Goal: Task Accomplishment & Management: Use online tool/utility

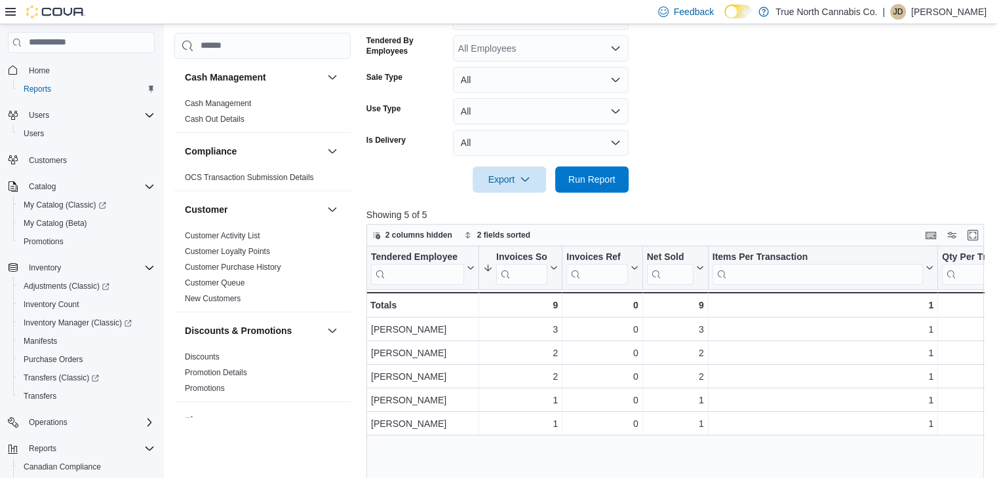
scroll to position [633, 0]
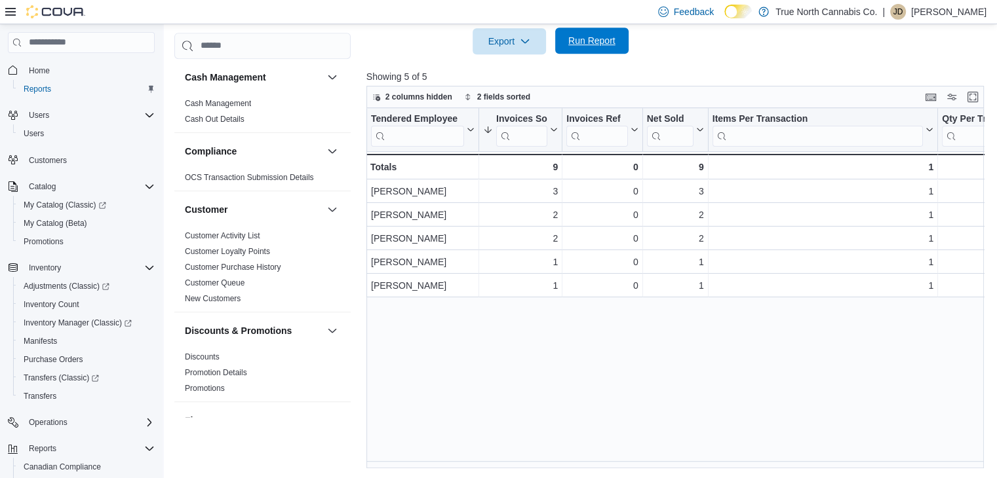
click at [598, 50] on span "Run Report" at bounding box center [592, 41] width 58 height 26
click at [564, 33] on span "Run Report" at bounding box center [592, 41] width 58 height 26
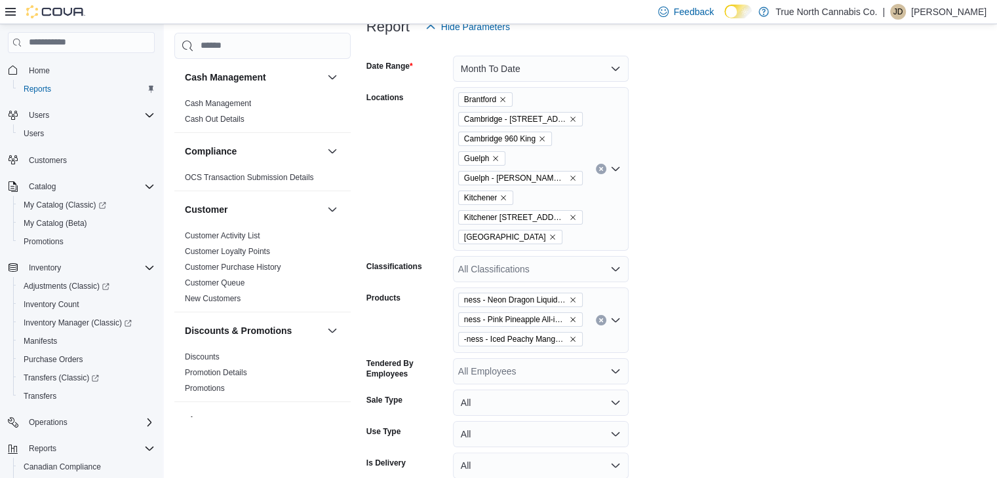
scroll to position [169, 0]
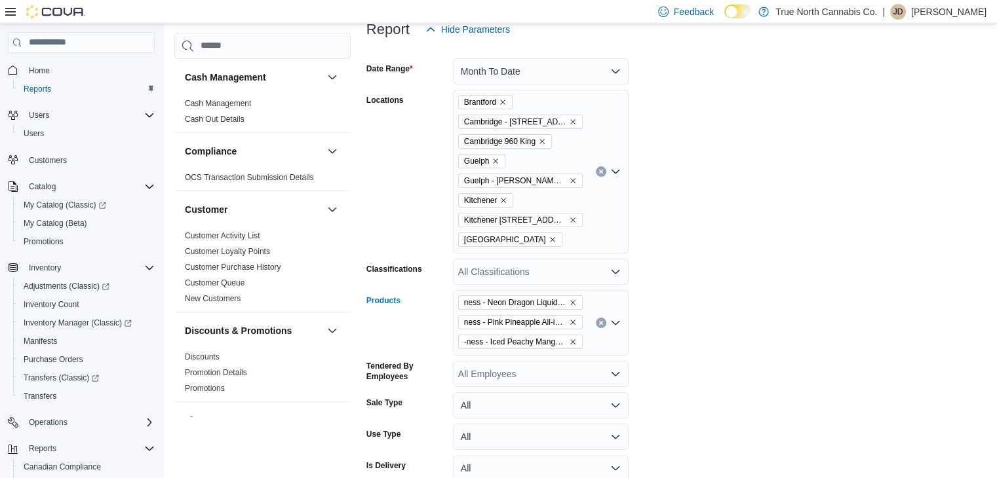
click at [601, 320] on icon "Clear input" at bounding box center [600, 322] width 5 height 5
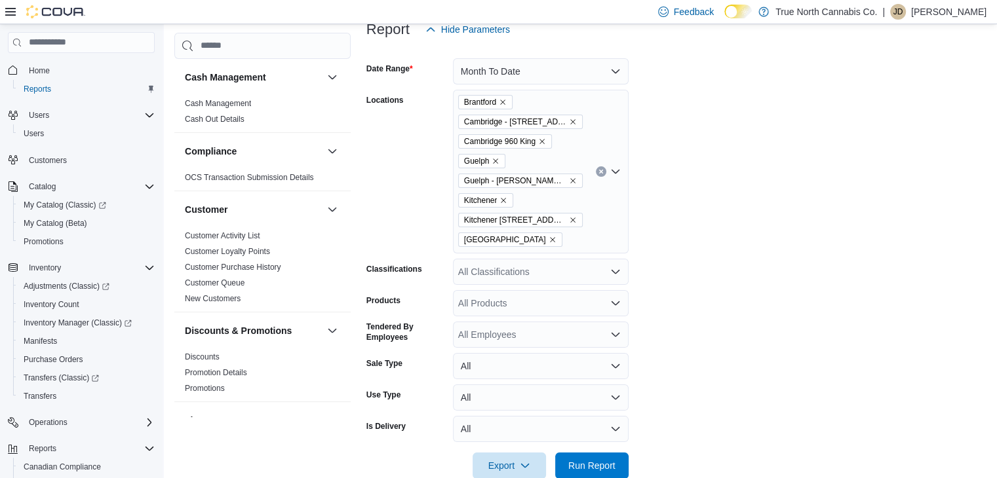
click at [802, 307] on form "Date Range Month To Date Locations [GEOGRAPHIC_DATA] [GEOGRAPHIC_DATA] - [STREE…" at bounding box center [678, 261] width 624 height 436
click at [626, 462] on button "Run Report" at bounding box center [591, 465] width 73 height 26
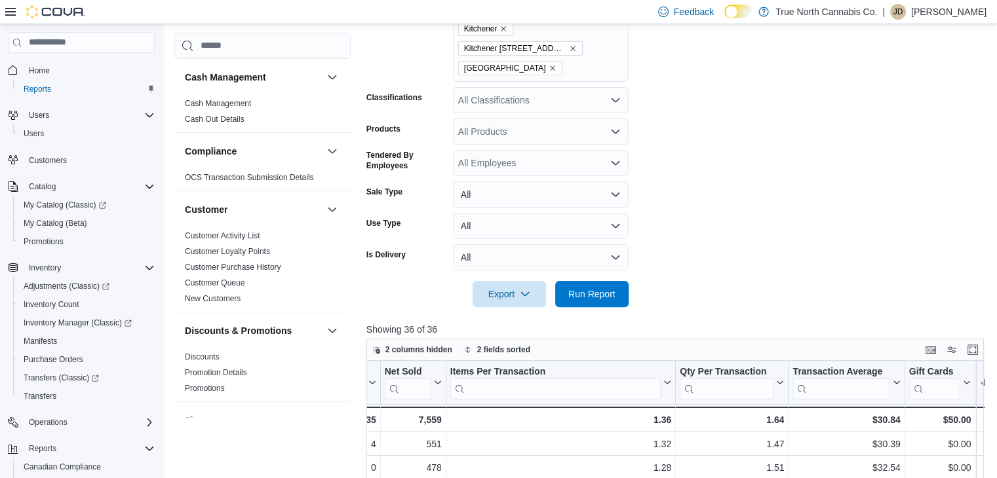
scroll to position [321, 0]
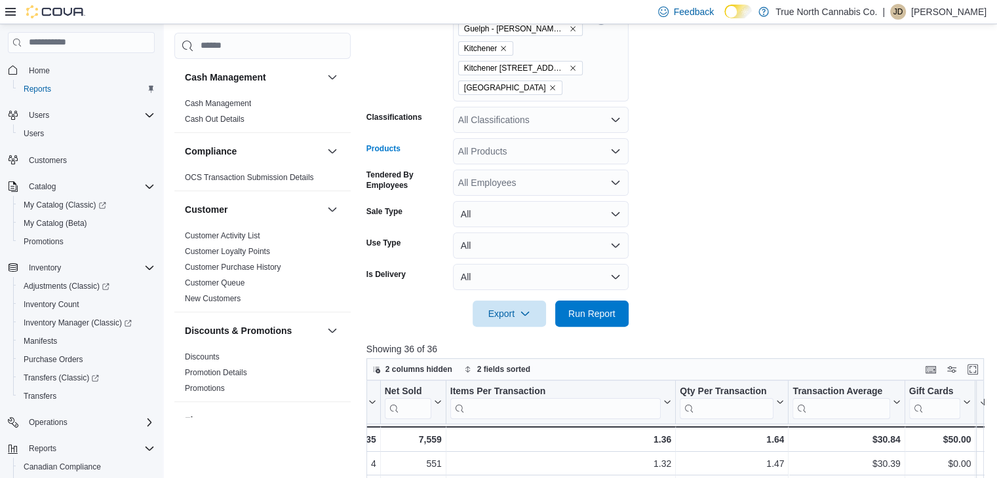
click at [550, 152] on div "All Products" at bounding box center [541, 151] width 176 height 26
click at [739, 182] on form "Date Range Month To Date Locations [GEOGRAPHIC_DATA] [GEOGRAPHIC_DATA] - [STREE…" at bounding box center [678, 109] width 624 height 436
drag, startPoint x: 619, startPoint y: 157, endPoint x: 614, endPoint y: 150, distance: 8.0
click at [614, 150] on div "*********" at bounding box center [541, 151] width 176 height 26
click at [614, 150] on icon "Open list of options" at bounding box center [615, 151] width 10 height 10
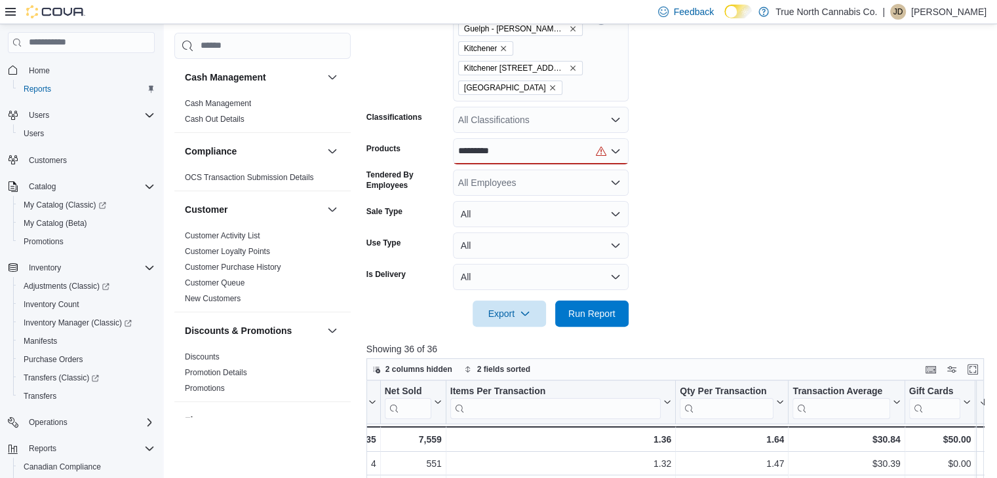
drag, startPoint x: 721, startPoint y: 151, endPoint x: 503, endPoint y: 155, distance: 217.6
click at [503, 155] on form "Date Range Month To Date Locations [GEOGRAPHIC_DATA] [GEOGRAPHIC_DATA] - [STREE…" at bounding box center [678, 109] width 624 height 436
click at [503, 155] on div "*********" at bounding box center [541, 151] width 176 height 26
type input "*"
click at [790, 119] on form "Date Range Month To Date Locations [GEOGRAPHIC_DATA] [GEOGRAPHIC_DATA] - [STREE…" at bounding box center [678, 109] width 624 height 436
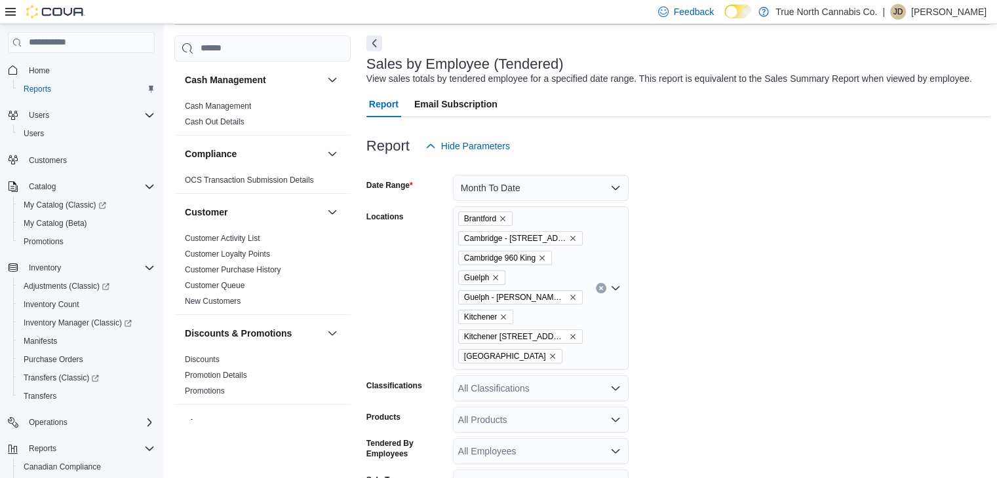
scroll to position [0, 0]
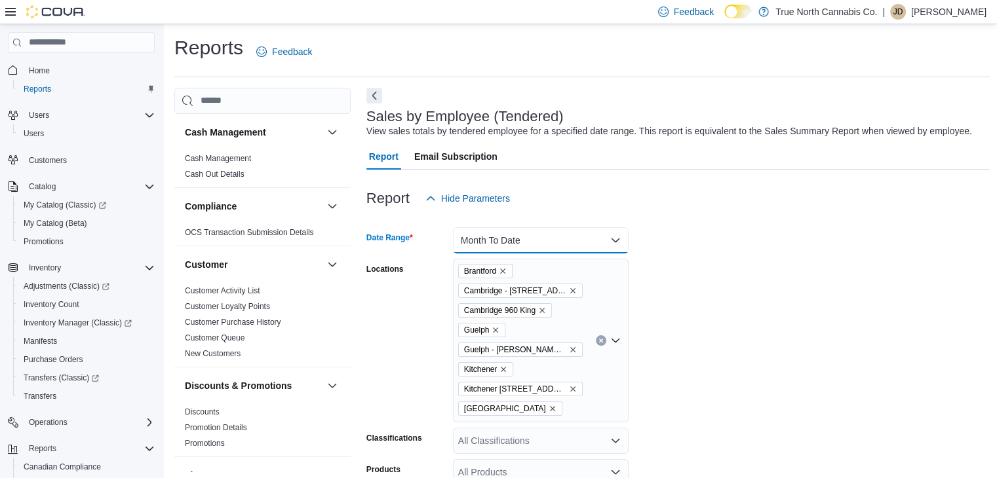
click at [619, 248] on button "Month To Date" at bounding box center [541, 240] width 176 height 26
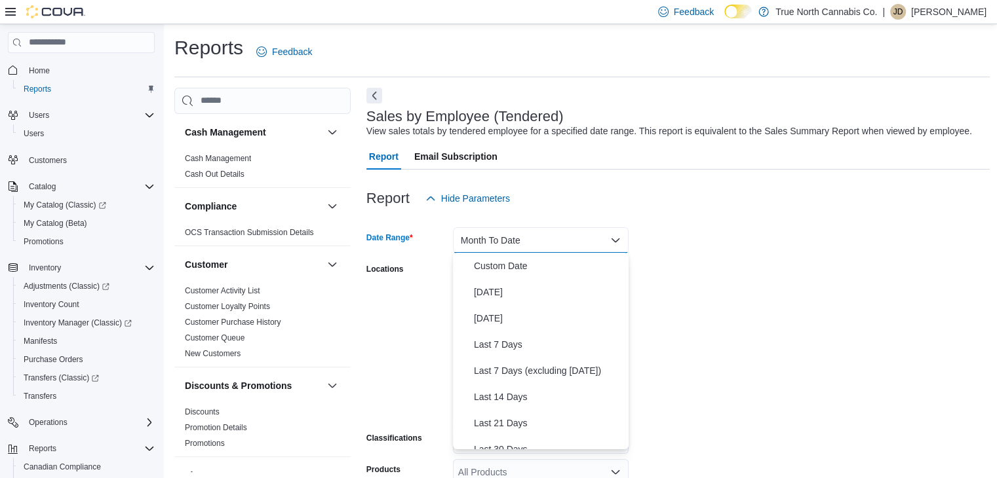
scroll to position [197, 0]
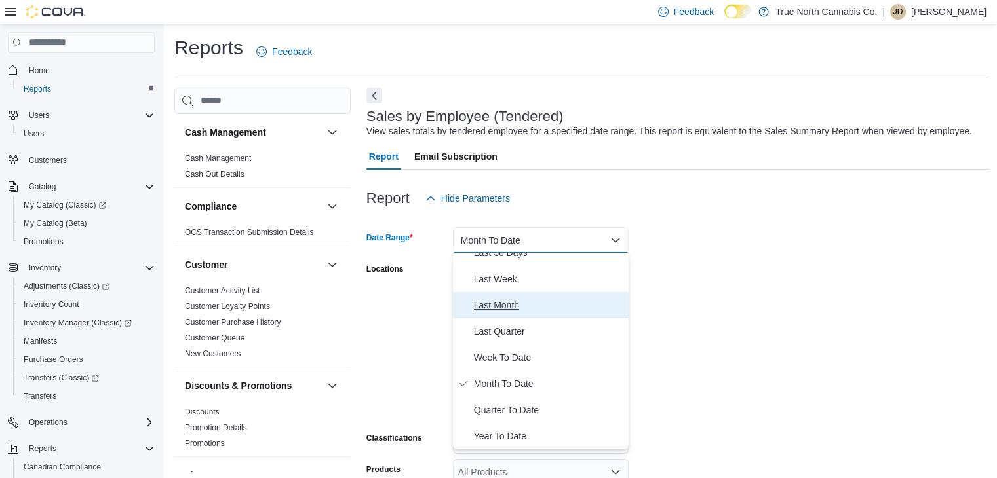
click at [507, 309] on span "Last Month" at bounding box center [548, 305] width 149 height 16
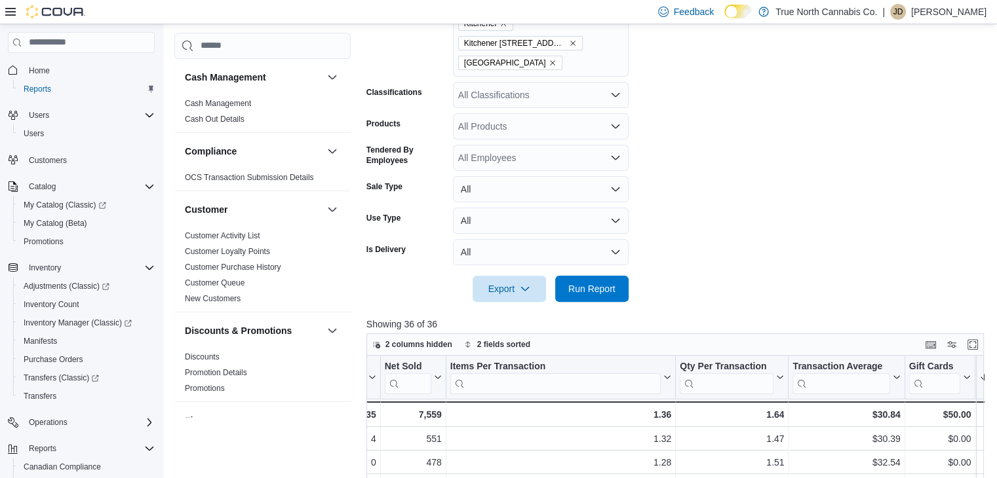
scroll to position [438, 0]
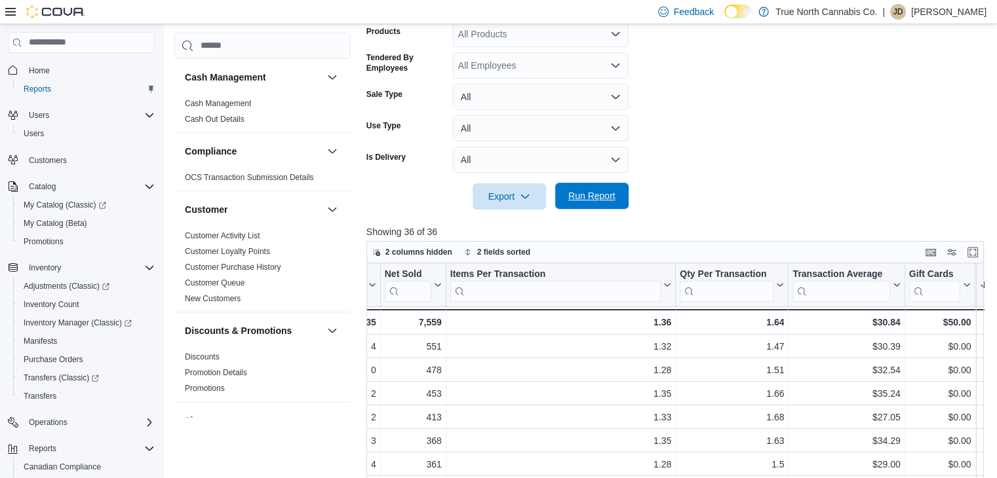
click at [598, 198] on span "Run Report" at bounding box center [591, 195] width 47 height 13
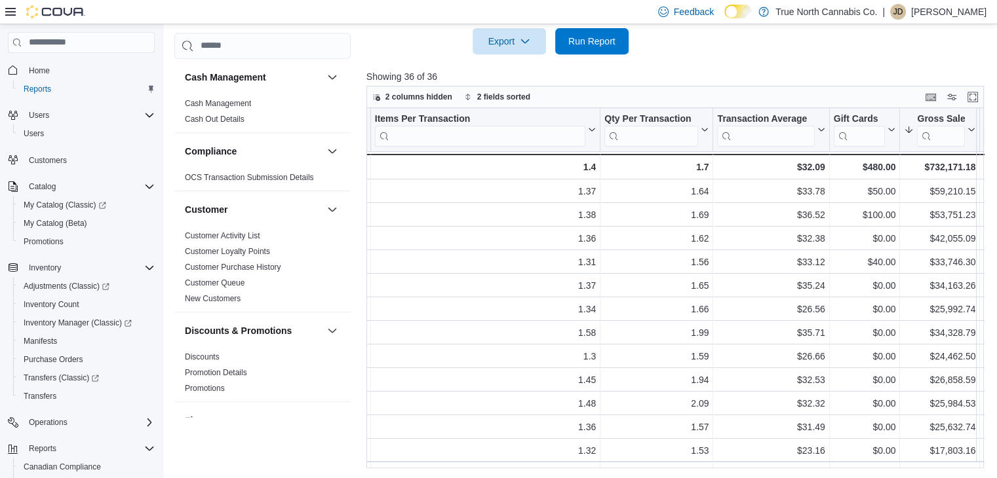
scroll to position [0, 341]
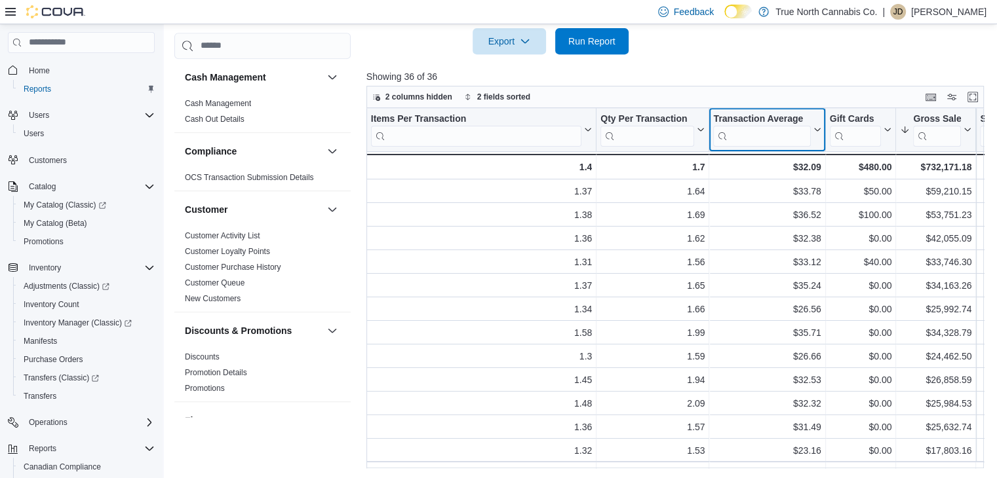
click at [814, 129] on icon at bounding box center [815, 130] width 10 height 8
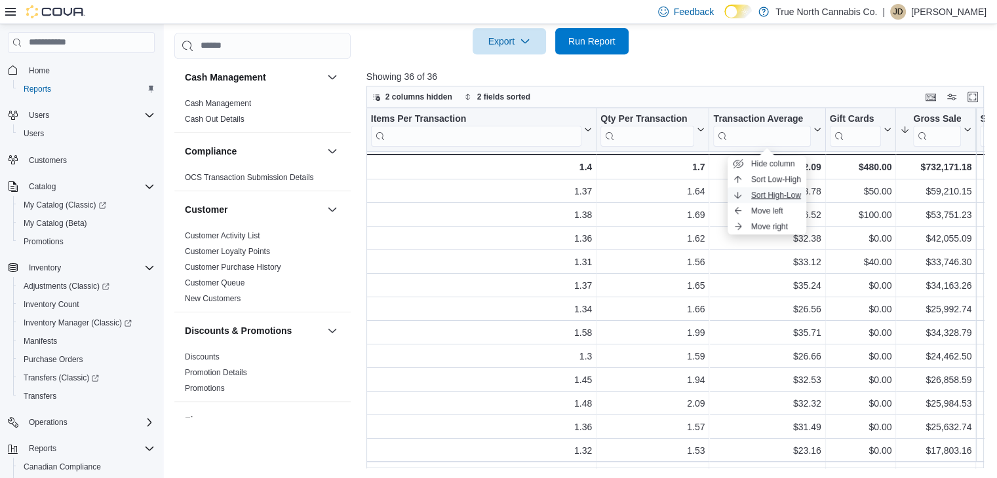
click at [786, 191] on span "Sort High-Low" at bounding box center [776, 195] width 50 height 10
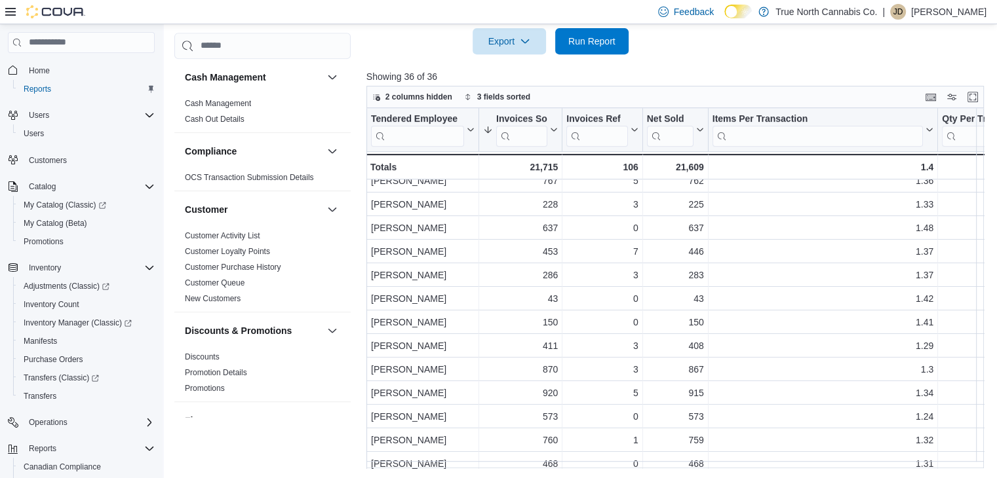
scroll to position [567, 0]
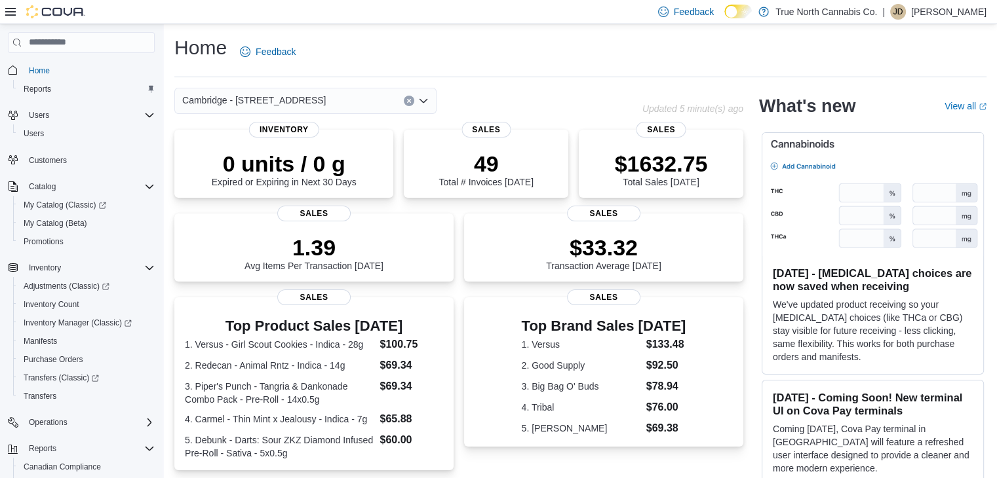
click at [415, 100] on div "Cambridge - [STREET_ADDRESS]" at bounding box center [305, 101] width 262 height 26
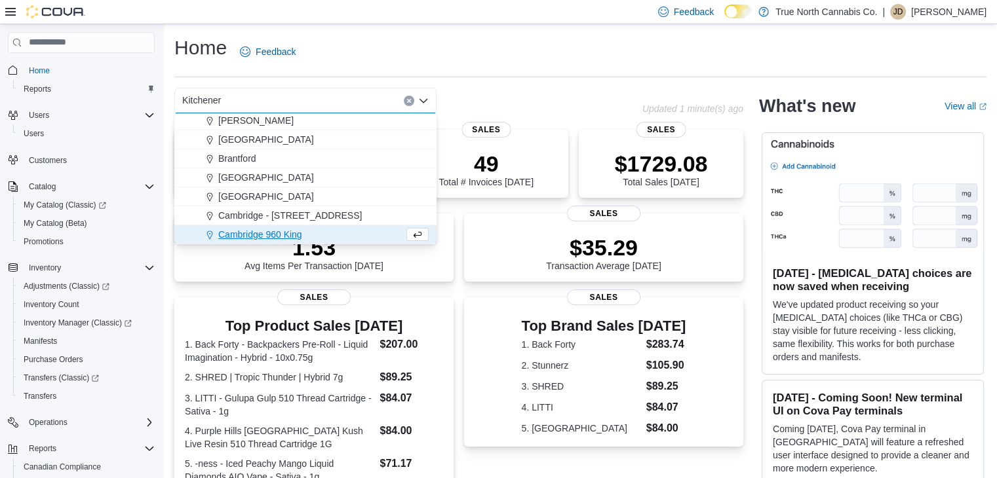
scroll to position [78, 0]
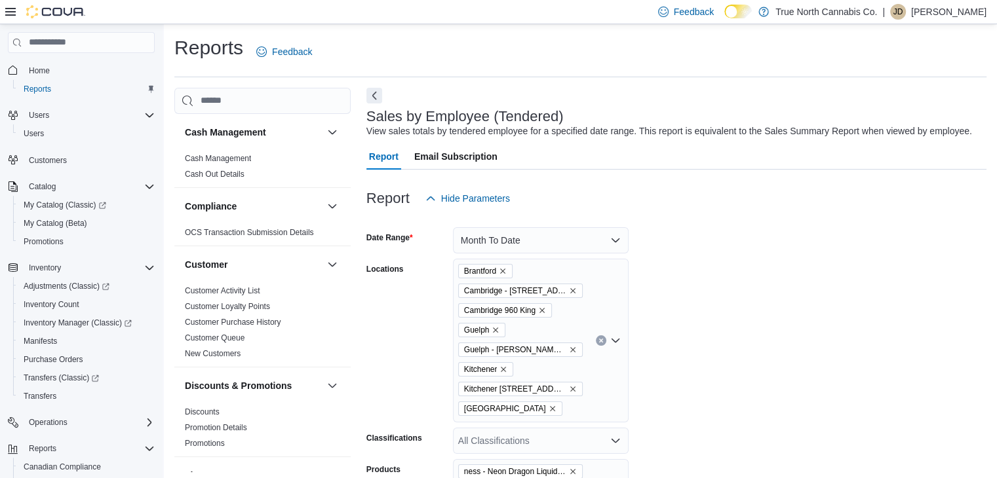
scroll to position [30, 0]
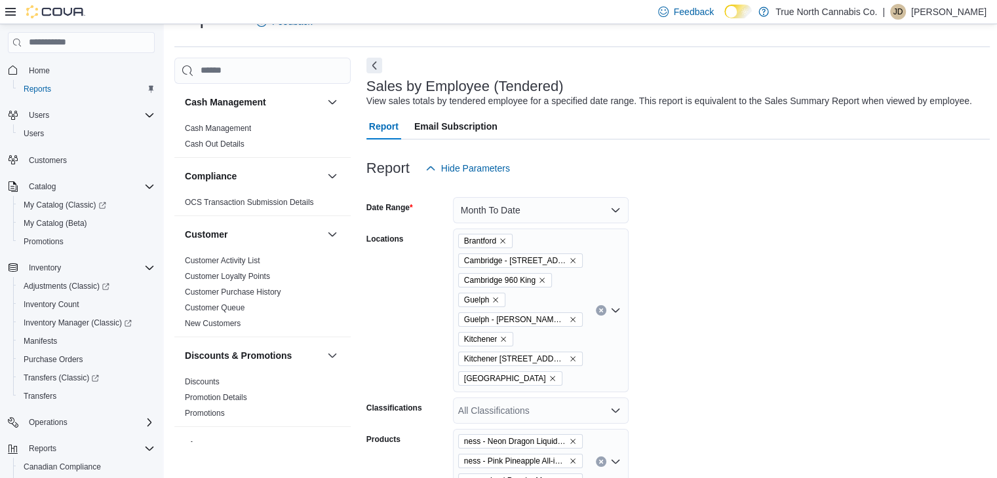
click at [990, 123] on div "Report Email Subscription" at bounding box center [678, 126] width 624 height 26
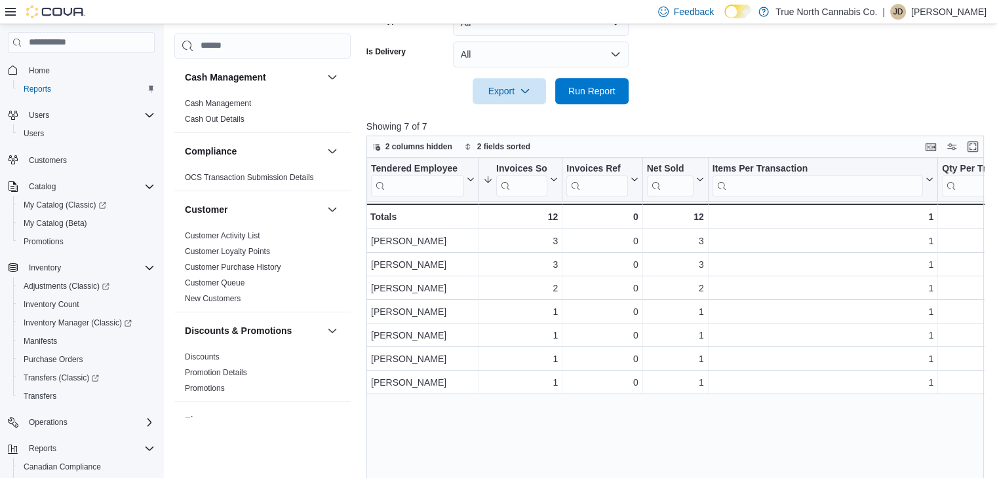
scroll to position [584, 0]
